Goal: Task Accomplishment & Management: Use online tool/utility

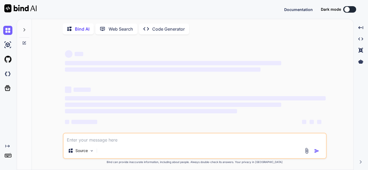
type textarea "x"
type textarea "Sr No. Function 1 DATE 2 DATETIME / TIMESTAMP 3 MONTH 4 YEAR 5 NOW() 6 CURDATE(…"
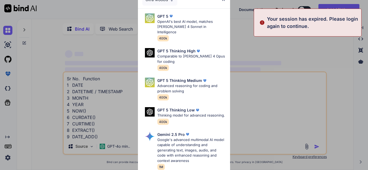
scroll to position [13, 0]
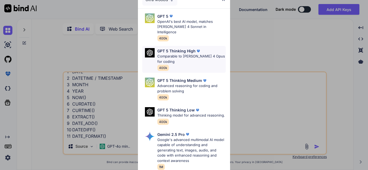
type textarea "x"
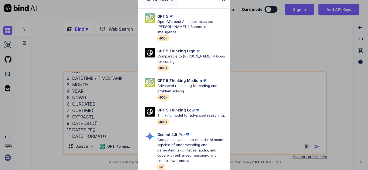
type textarea "Sr No. Function 1 DATE 2 DATETIME / TIMESTAMP 3 MONTH 4 YEAR 5 NOW() 6 CURDATE(…"
click at [223, 0] on img at bounding box center [223, -1] width 5 height 5
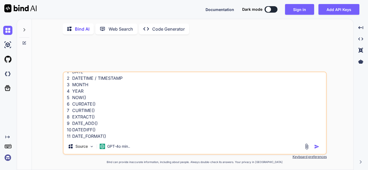
click at [135, 101] on textarea "Sr No. Function 1 DATE 2 DATETIME / TIMESTAMP 3 MONTH 4 YEAR 5 NOW() 6 CURDATE(…" at bounding box center [195, 105] width 262 height 67
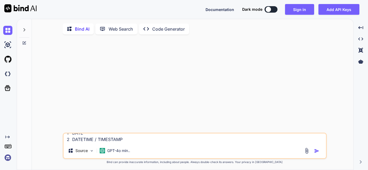
type textarea "x"
click at [296, 6] on button "Sign in" at bounding box center [299, 9] width 29 height 11
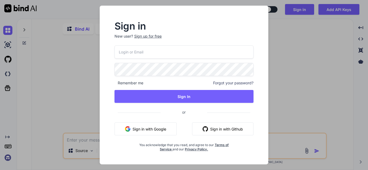
click at [190, 54] on input "email" at bounding box center [183, 51] width 139 height 13
click at [169, 55] on input "email" at bounding box center [183, 51] width 139 height 13
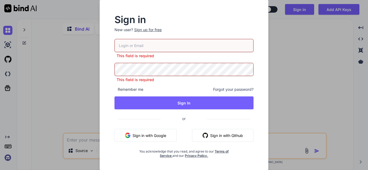
click at [162, 51] on input "email" at bounding box center [183, 45] width 139 height 13
click at [156, 51] on input "email" at bounding box center [183, 45] width 139 height 13
click at [154, 48] on input "email" at bounding box center [183, 45] width 139 height 13
type input "j"
type input "p"
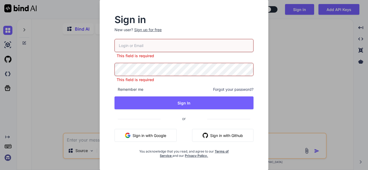
click at [133, 91] on span "Remember me" at bounding box center [128, 89] width 29 height 5
click at [133, 89] on span "Remember me" at bounding box center [128, 89] width 29 height 5
